Goal: Task Accomplishment & Management: Manage account settings

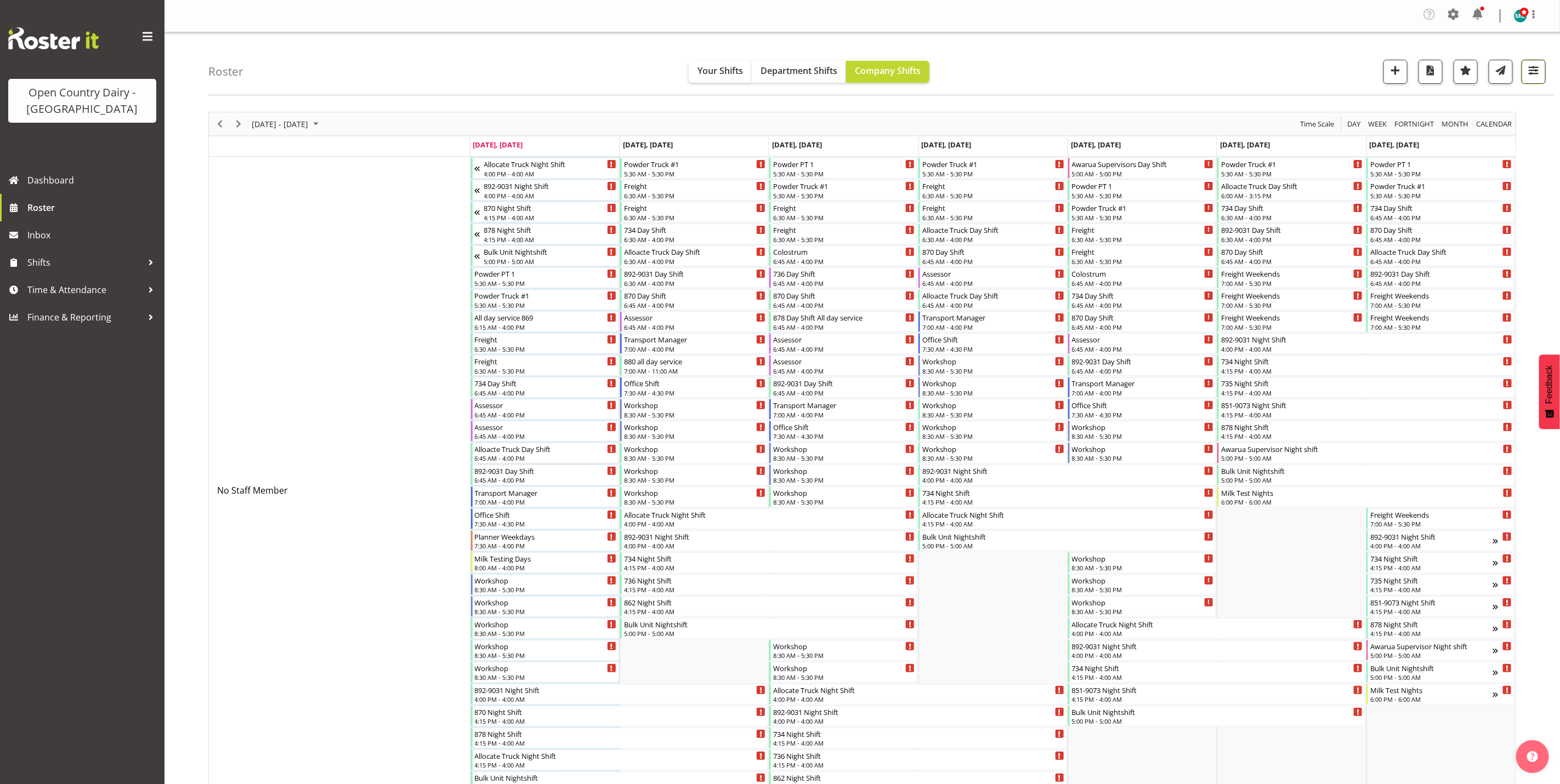
click at [1533, 74] on span "button" at bounding box center [1533, 69] width 14 height 14
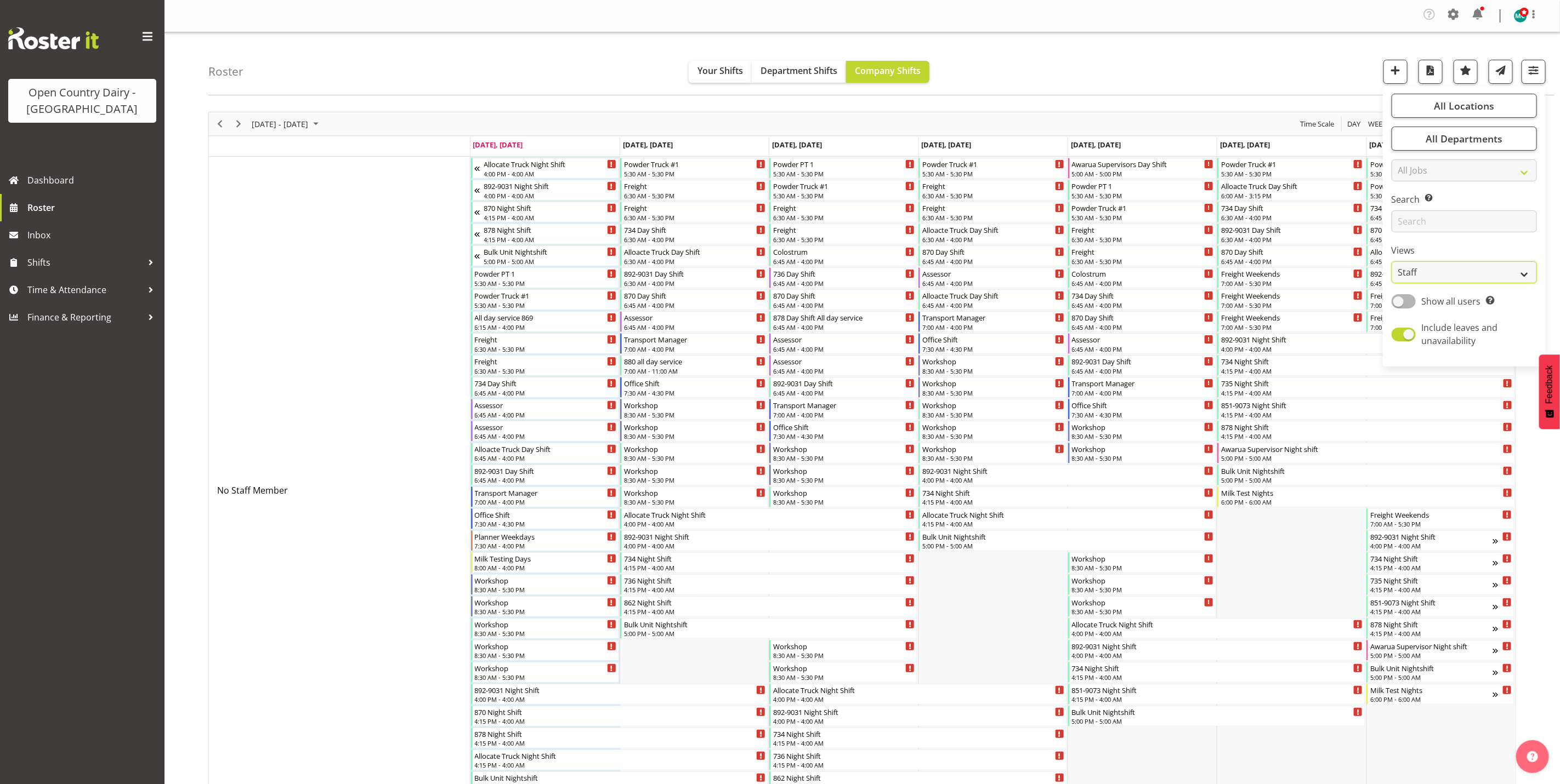
click at [1449, 277] on select "Staff Role Shift - Horizontal Shift - Vertical Staff - Location" at bounding box center [1464, 272] width 146 height 22
select select "shiftH"
click at [1392, 261] on select "Staff Role Shift - Horizontal Shift - Vertical Staff - Location" at bounding box center [1464, 272] width 146 height 22
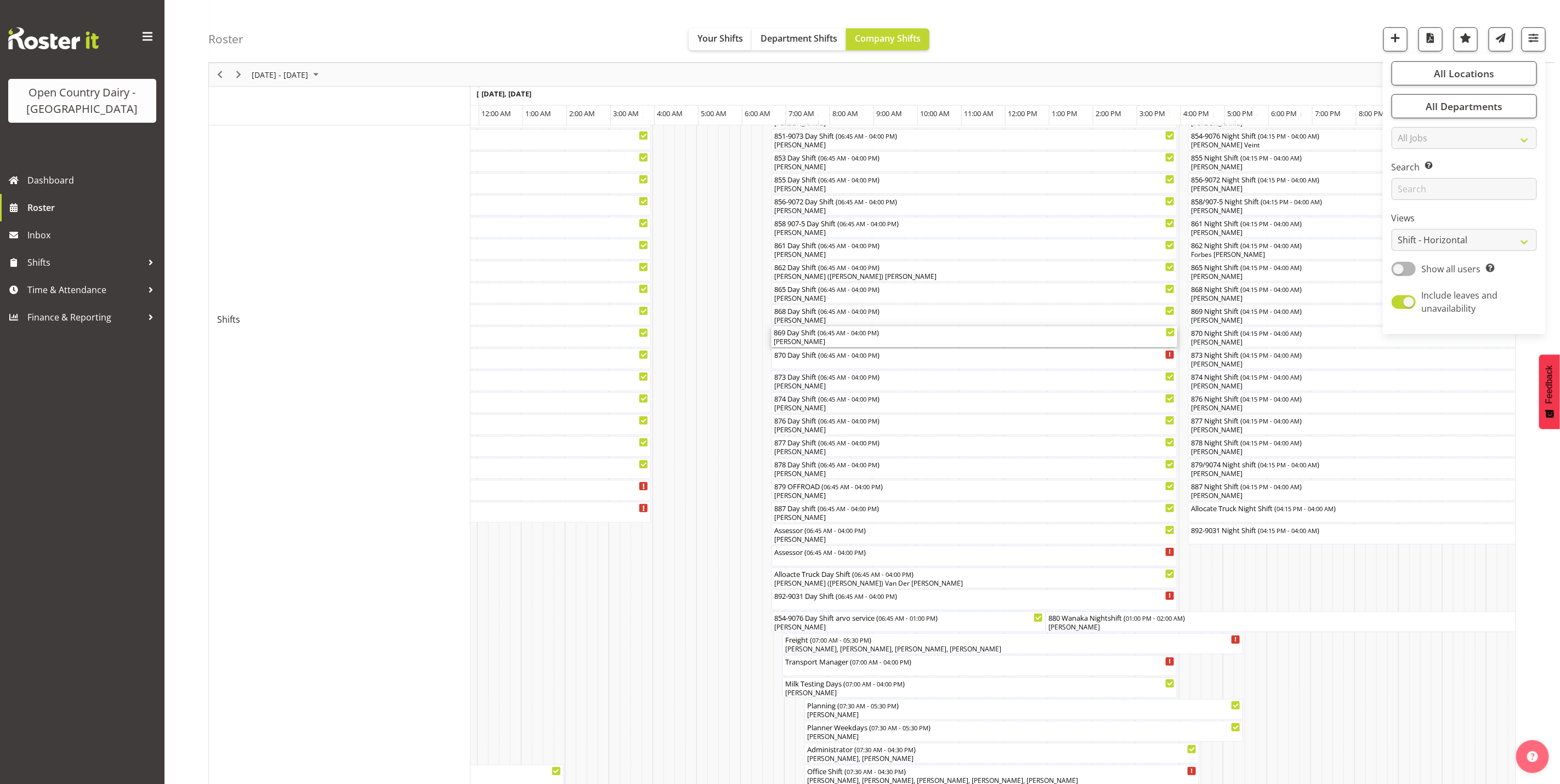
click at [800, 339] on div "[PERSON_NAME]" at bounding box center [974, 342] width 401 height 10
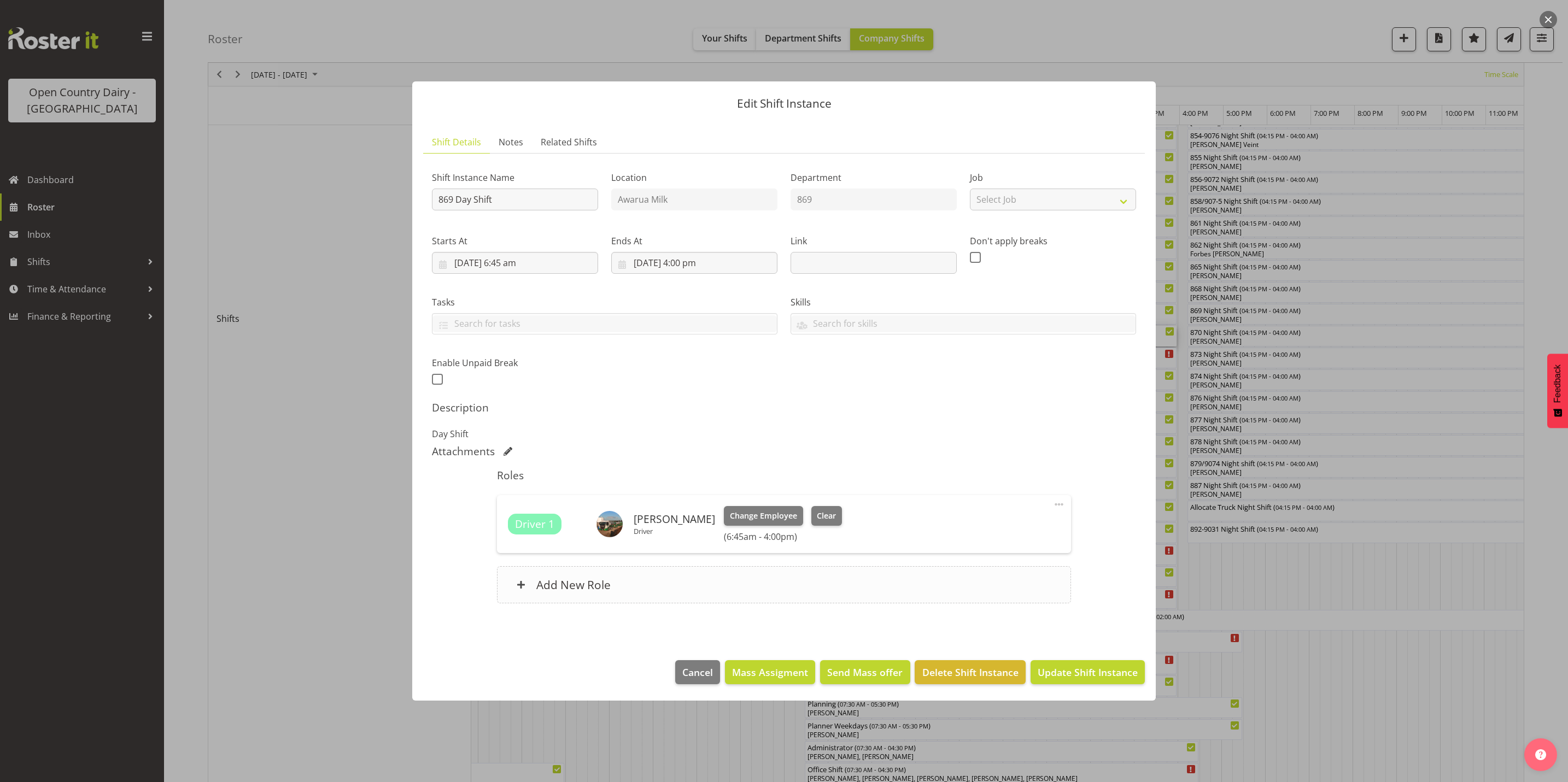
click at [633, 597] on div "Add New Role" at bounding box center [784, 585] width 573 height 38
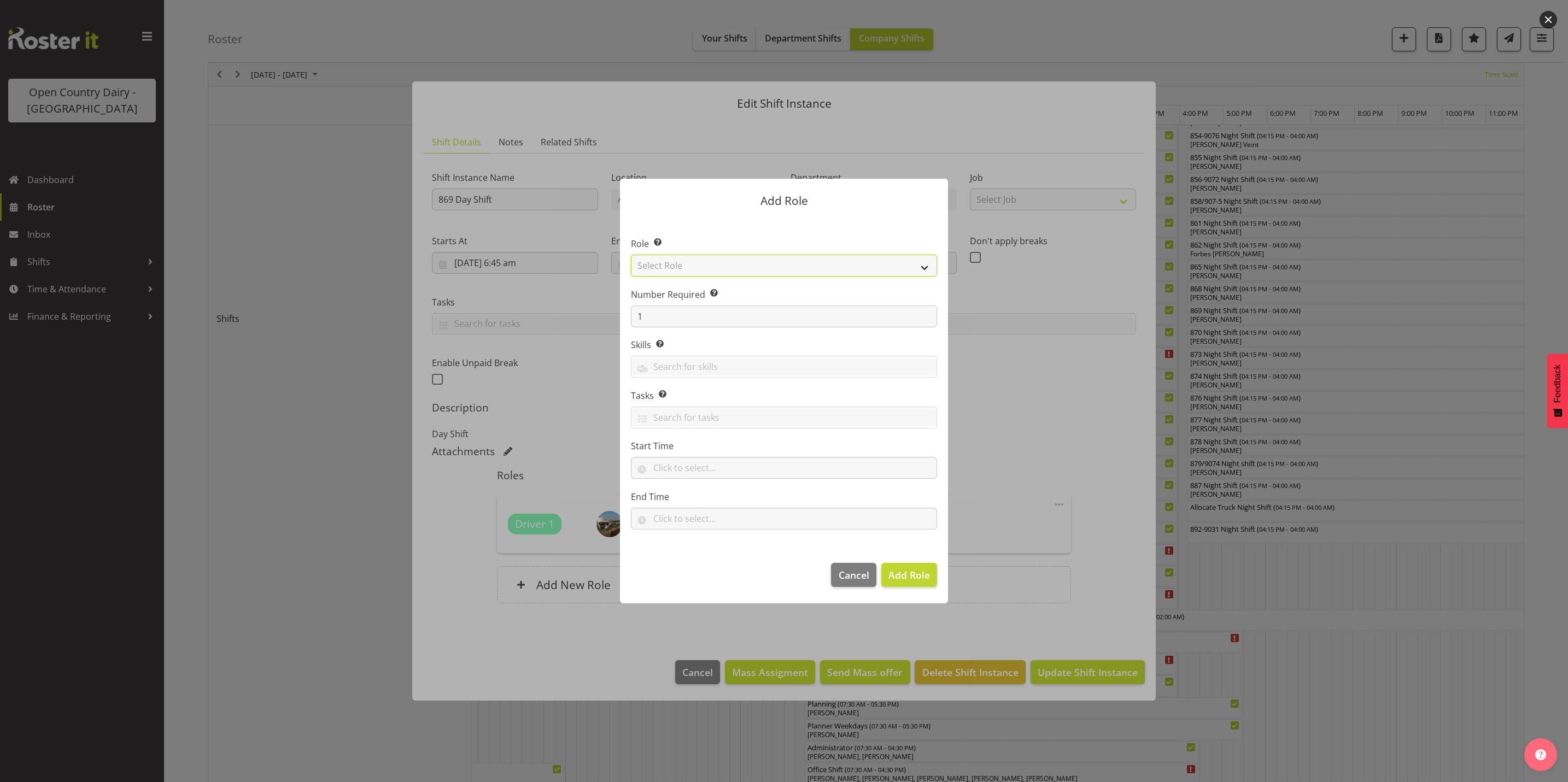
click at [714, 265] on select "Select Role Crew Leader Driver Driver Assessor Dayshift Driver Assessor Nightsh…" at bounding box center [784, 265] width 306 height 22
select select "1437"
click at [631, 255] on select "Select Role Crew Leader Driver Driver Assessor Dayshift Driver Assessor Nightsh…" at bounding box center [784, 265] width 306 height 22
click at [906, 573] on span "Add Role" at bounding box center [909, 575] width 41 height 13
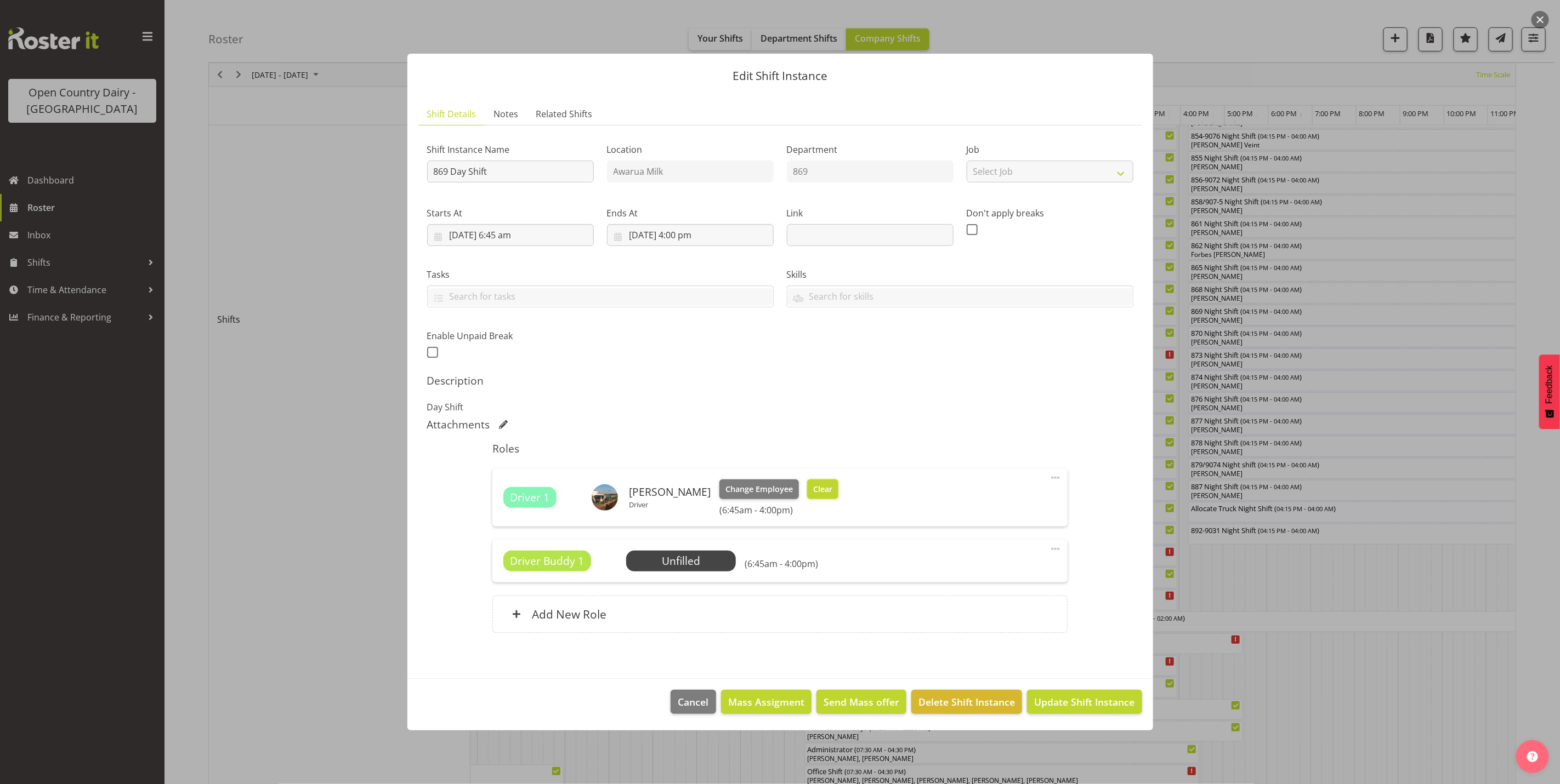
click at [821, 486] on span "Clear" at bounding box center [823, 489] width 19 height 13
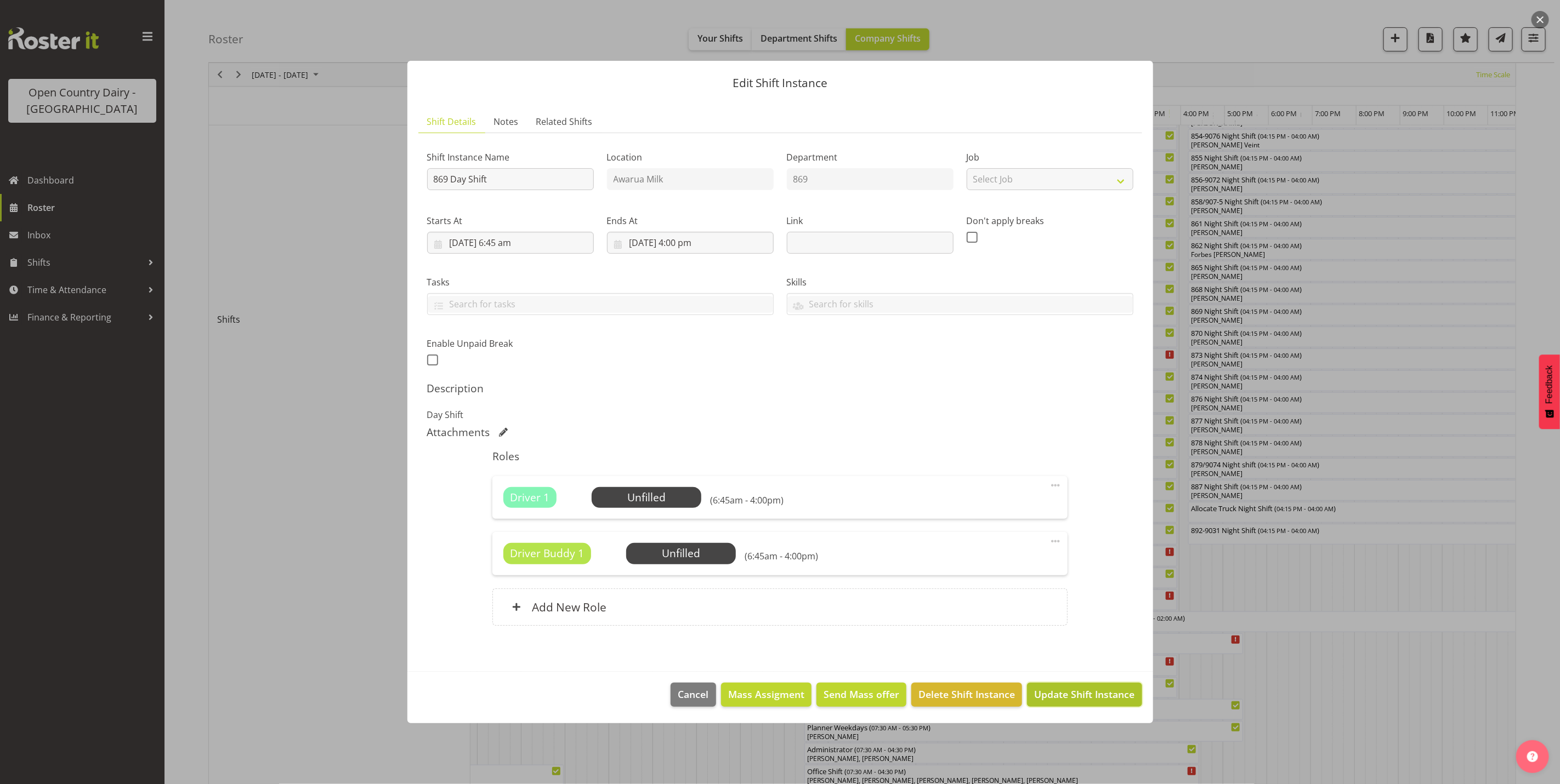
click at [1084, 698] on span "Update Shift Instance" at bounding box center [1084, 694] width 100 height 14
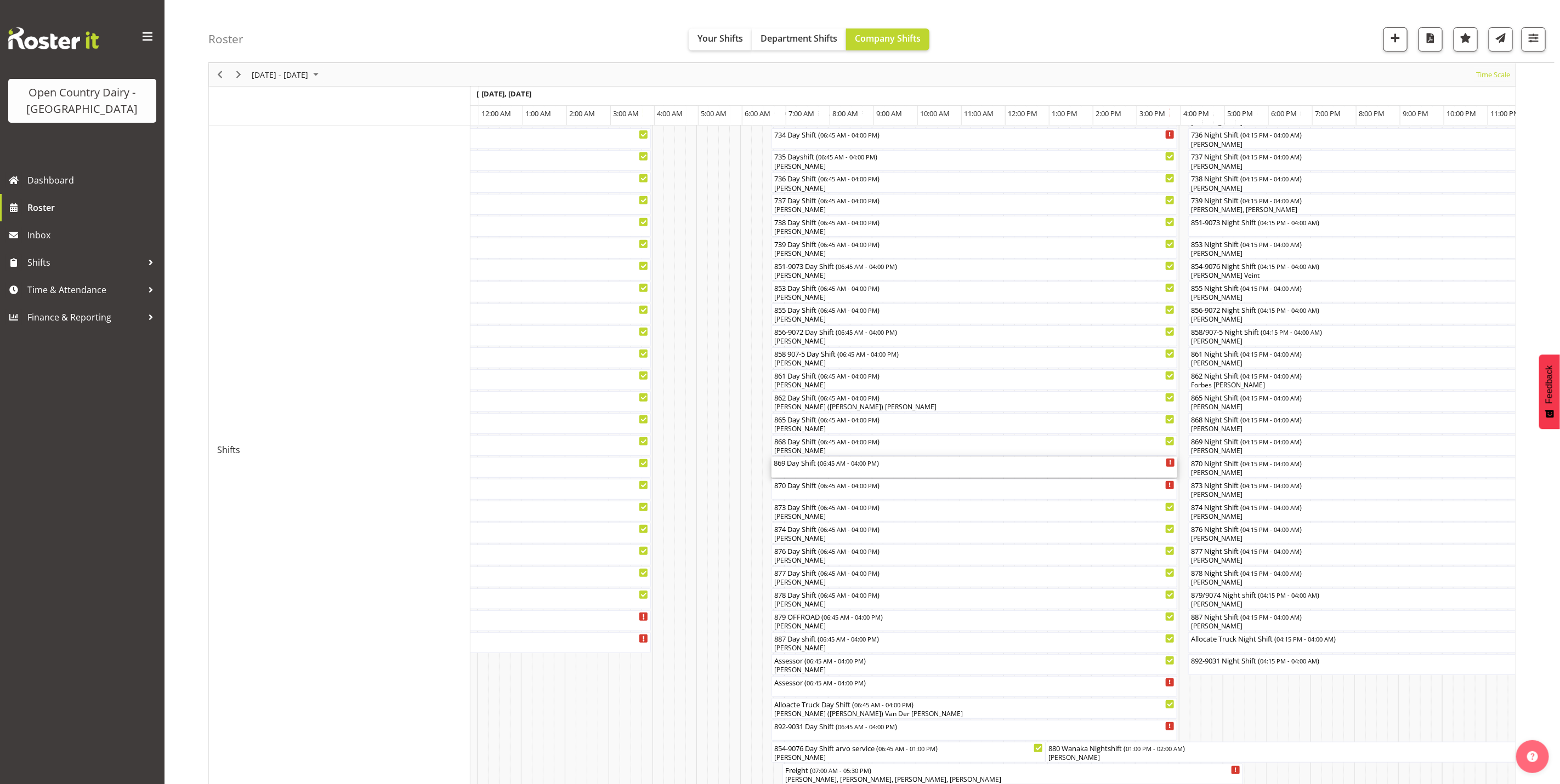
click at [807, 474] on div "869 Day Shift ( 06:45 AM - 04:00 PM )" at bounding box center [974, 468] width 401 height 21
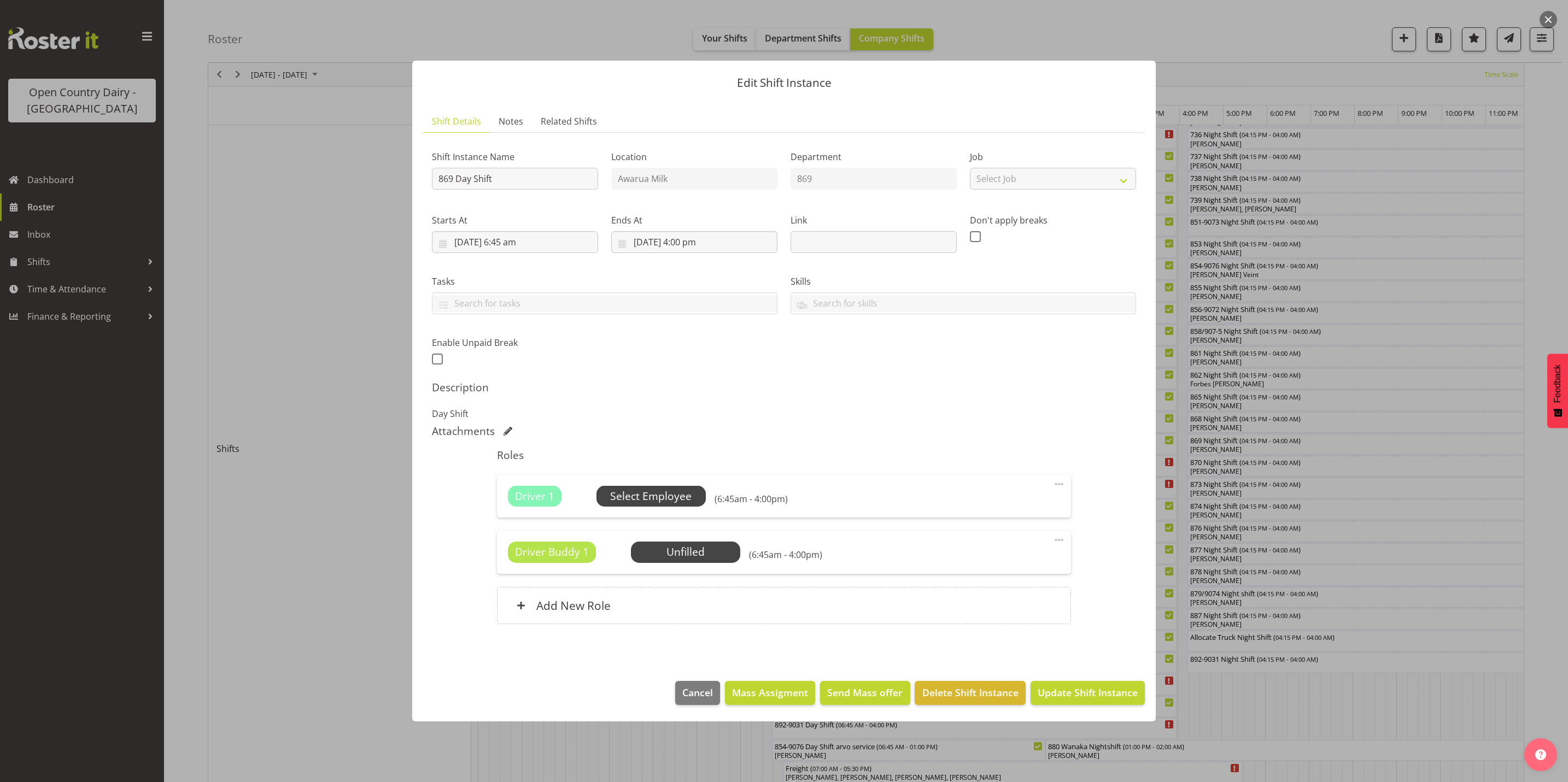
click at [665, 496] on span "Select Employee" at bounding box center [650, 496] width 82 height 15
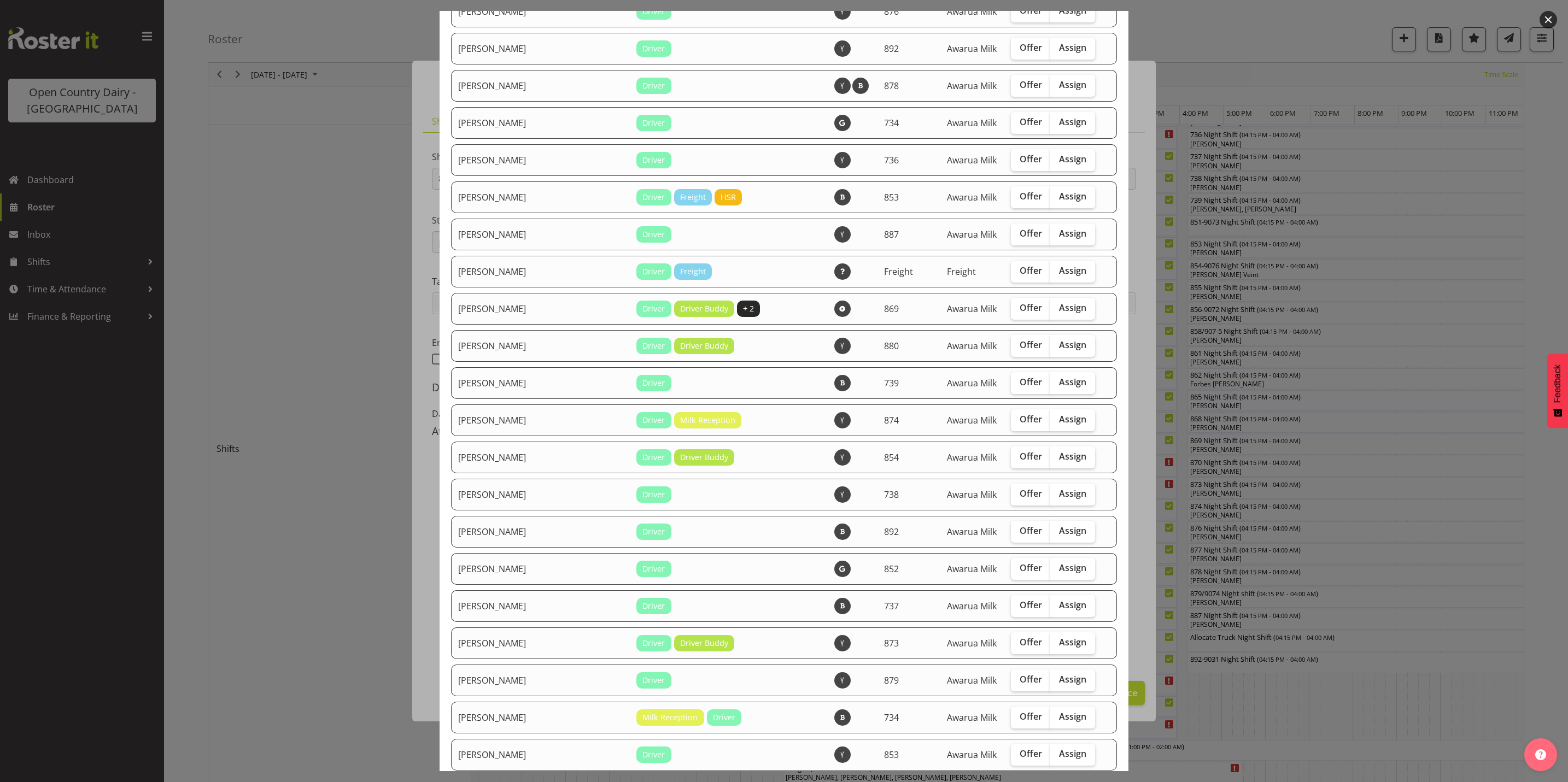
scroll to position [986, 0]
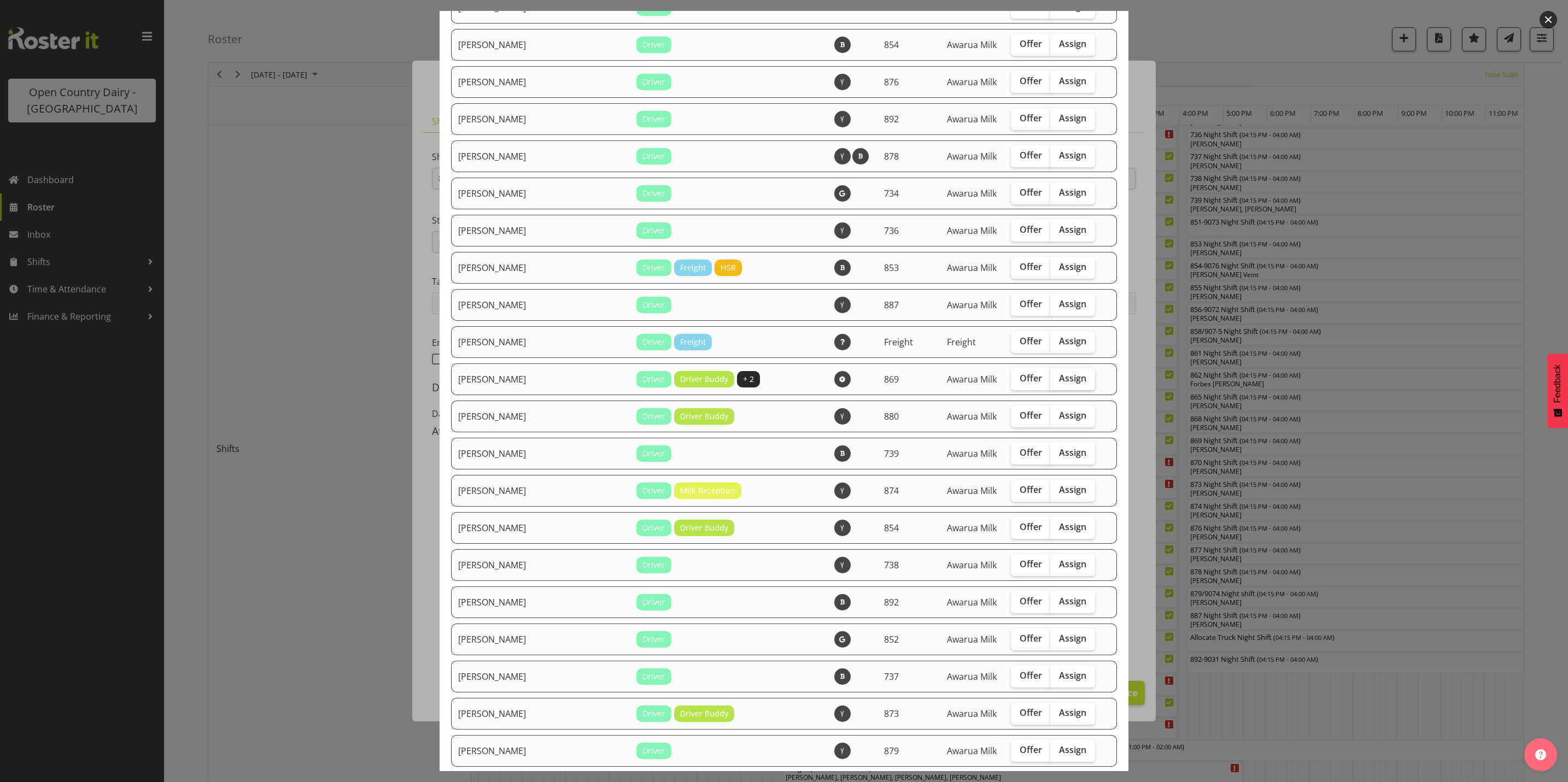
click at [1060, 377] on span "Assign" at bounding box center [1073, 378] width 27 height 11
click at [1057, 377] on input "Assign" at bounding box center [1053, 378] width 7 height 7
checkbox input "true"
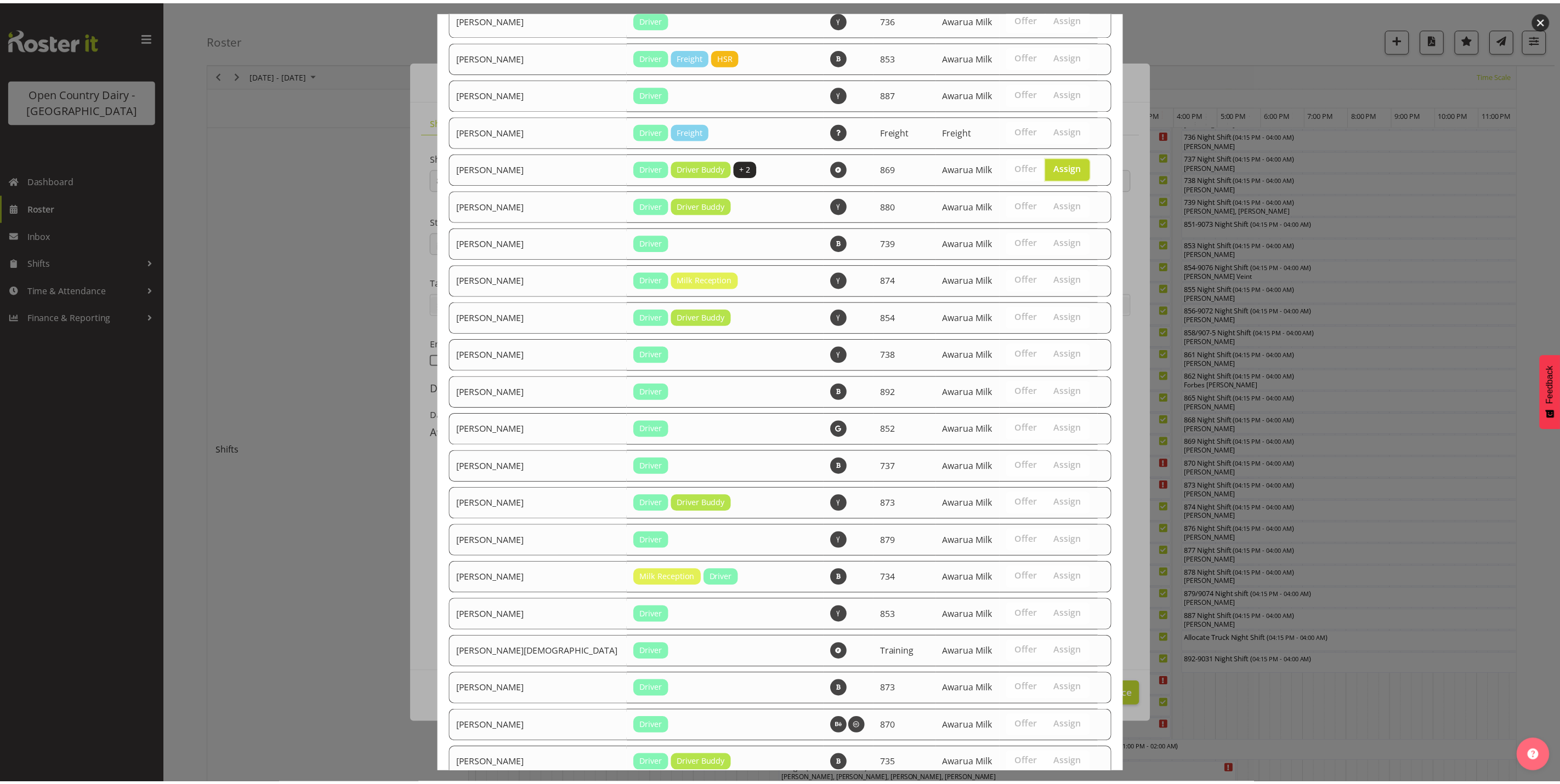
scroll to position [1399, 0]
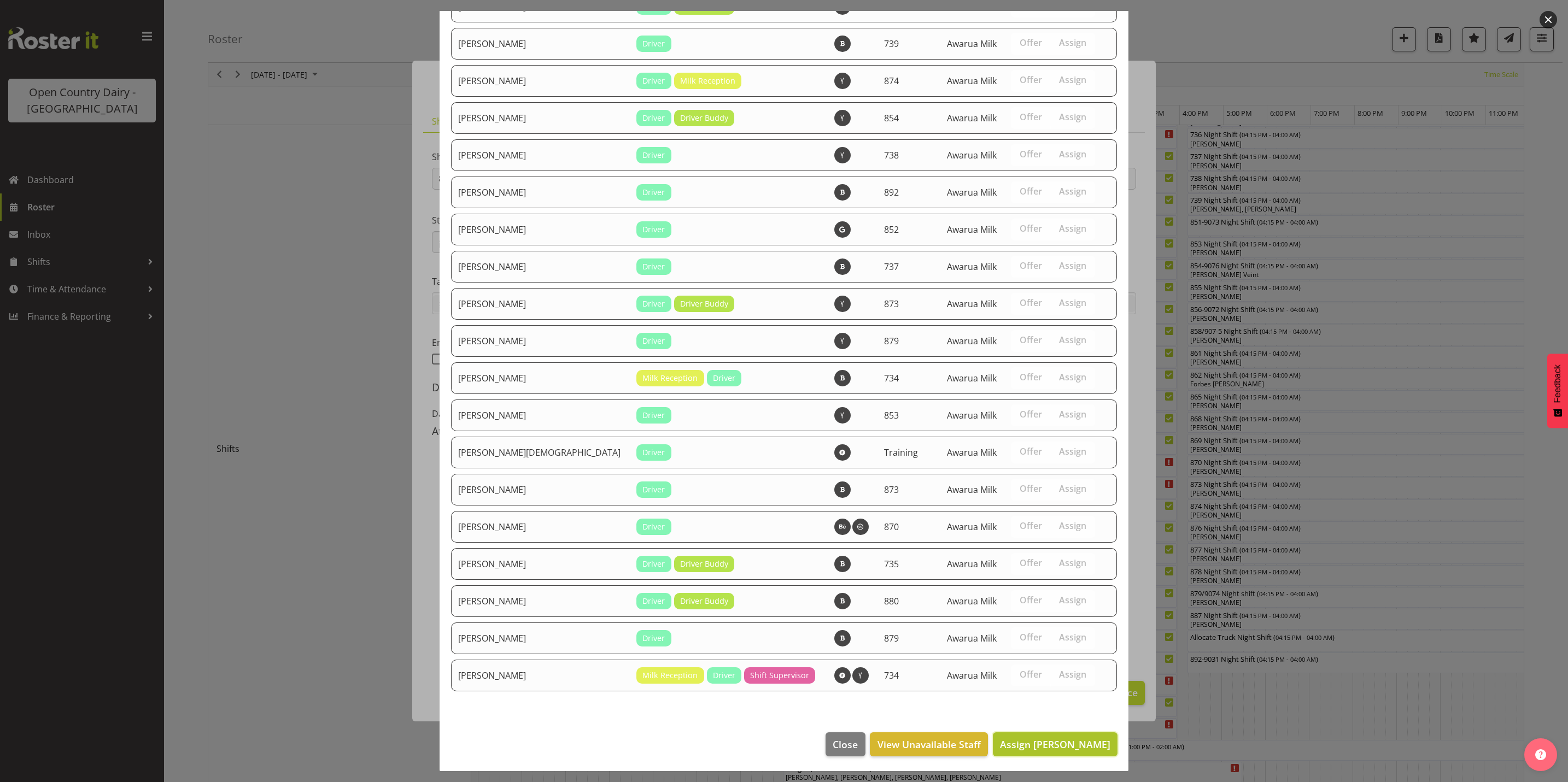
click at [1049, 748] on span "Assign [PERSON_NAME]" at bounding box center [1055, 744] width 111 height 13
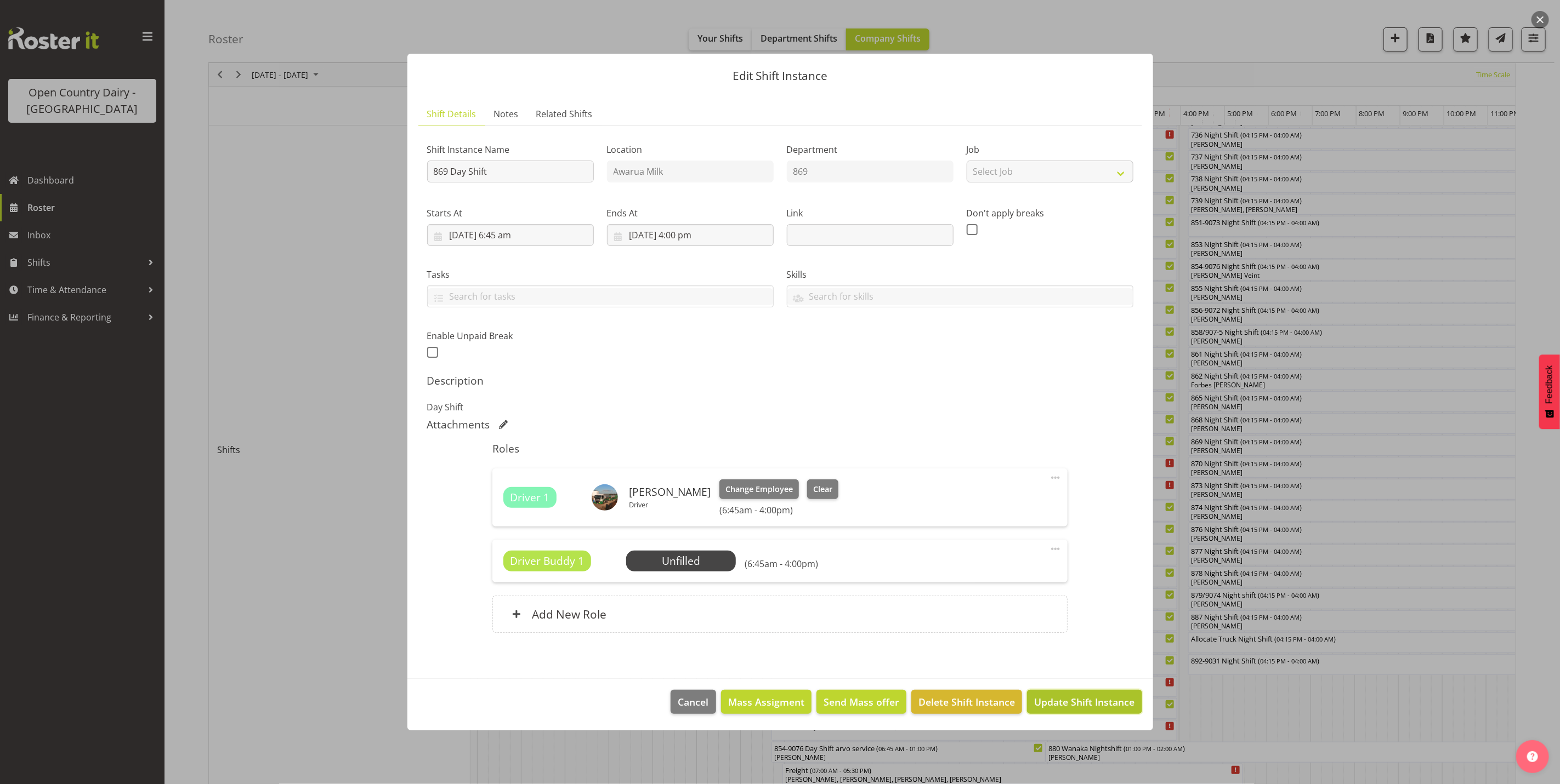
click at [1077, 704] on span "Update Shift Instance" at bounding box center [1084, 702] width 100 height 14
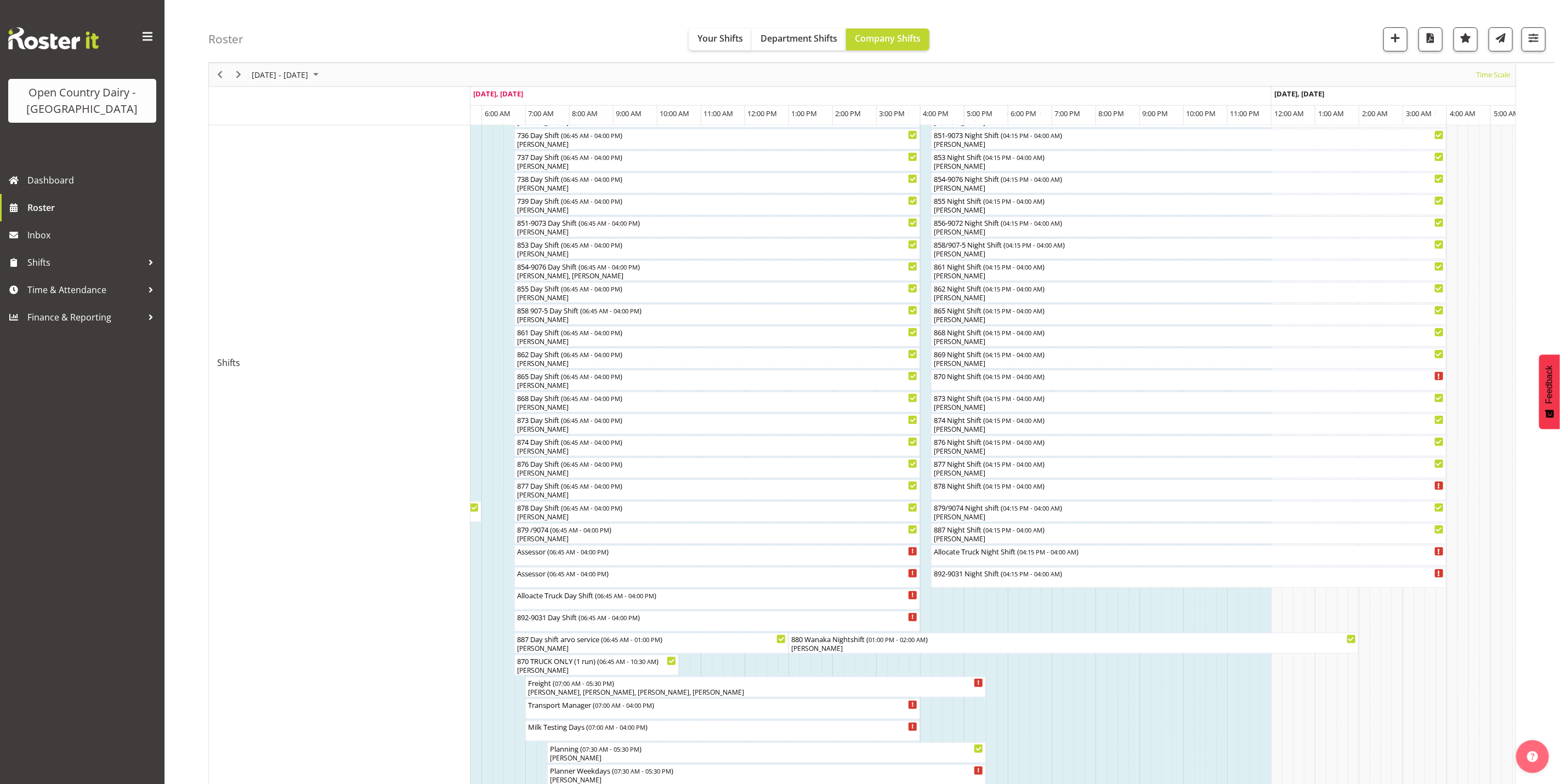
scroll to position [542, 0]
